Goal: Information Seeking & Learning: Learn about a topic

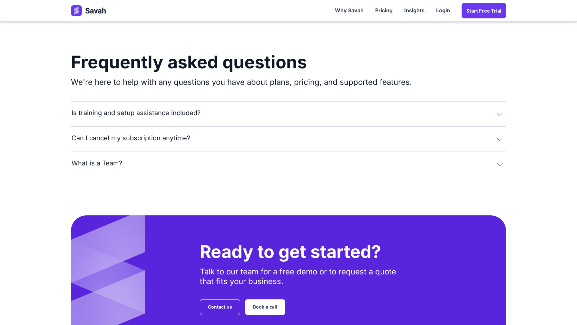
click at [565, 91] on section "Frequently asked questions We're here to help with any questions you have about…" at bounding box center [288, 131] width 577 height 167
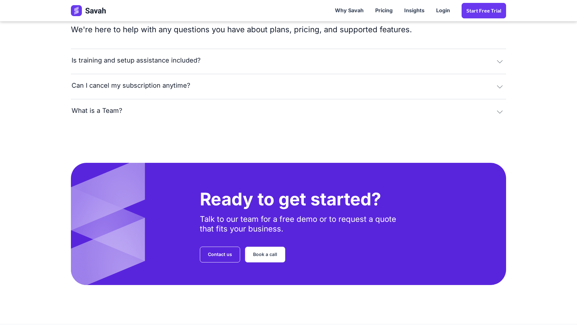
scroll to position [1320, 0]
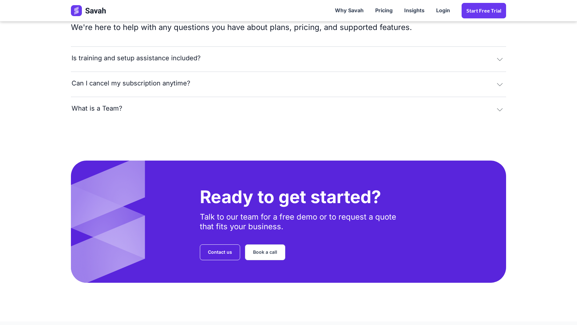
click at [240, 277] on div "Ready to get started? Talk to our team for a free demo or to request a quote th…" at bounding box center [288, 222] width 435 height 122
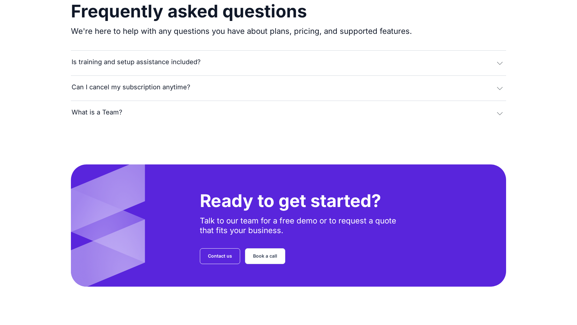
click at [77, 119] on button "What is a Team?" at bounding box center [288, 113] width 435 height 24
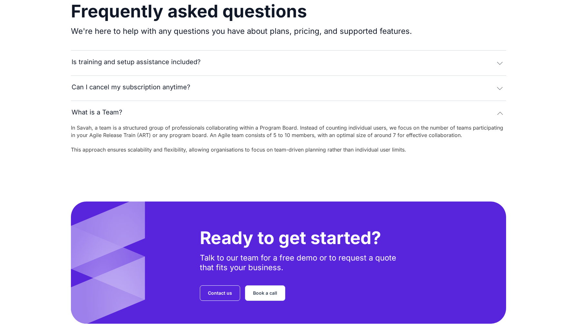
click at [92, 93] on button "Can I cancel my subscription anytime?" at bounding box center [288, 87] width 435 height 24
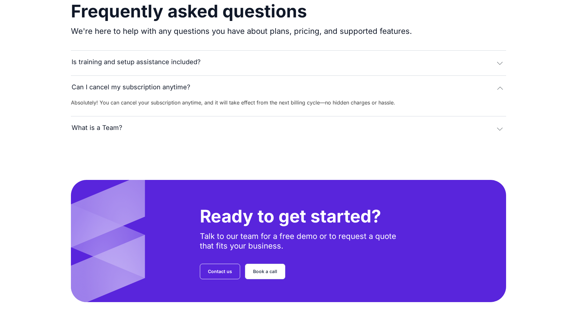
click at [102, 65] on div "Is training and setup assistance included?" at bounding box center [136, 61] width 129 height 7
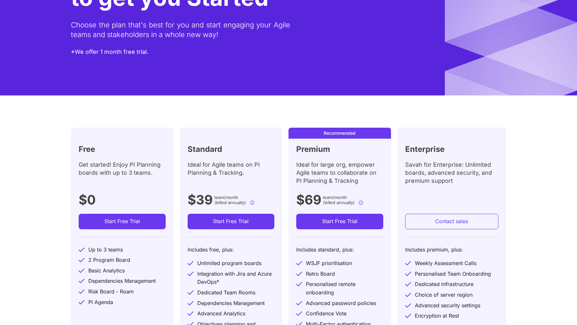
scroll to position [89, 0]
